Goal: Task Accomplishment & Management: Manage account settings

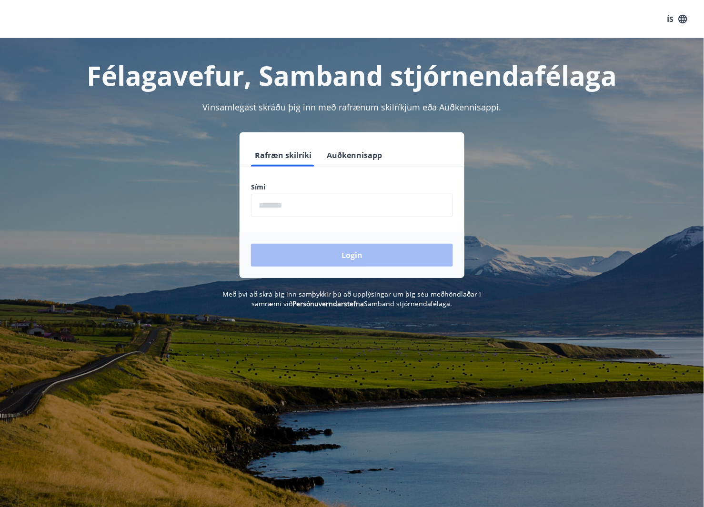
click at [274, 201] on input "phone" at bounding box center [352, 205] width 202 height 23
type input "********"
click at [251, 244] on button "Login" at bounding box center [352, 255] width 202 height 23
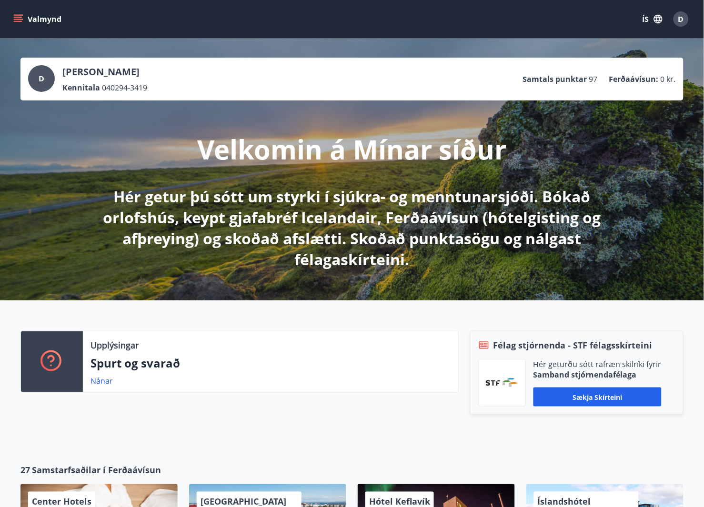
click at [2, 16] on div "Valmynd ÍS D" at bounding box center [352, 19] width 704 height 38
click at [23, 20] on button "Valmynd" at bounding box center [38, 18] width 54 height 17
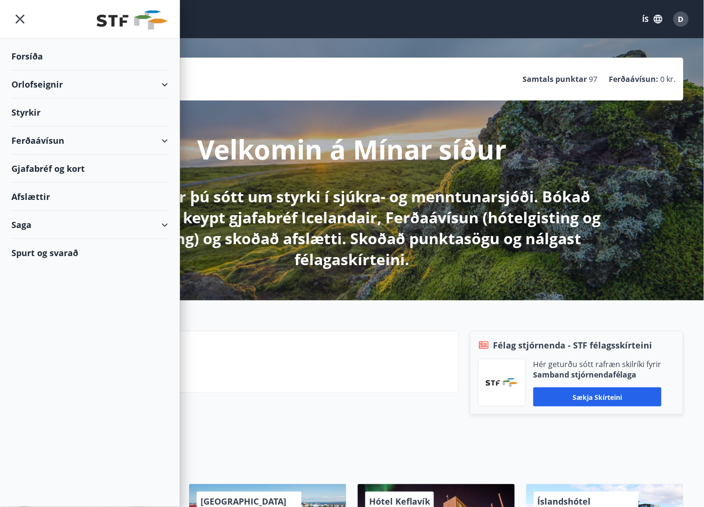
click at [71, 168] on div "Gjafabréf og kort" at bounding box center [89, 169] width 157 height 28
